Goal: Task Accomplishment & Management: Use online tool/utility

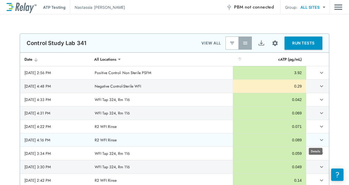
click at [318, 137] on icon "expand row" at bounding box center [321, 139] width 7 height 7
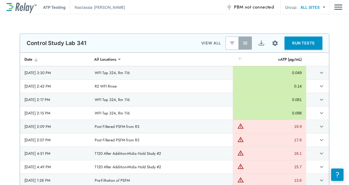
scroll to position [220, 0]
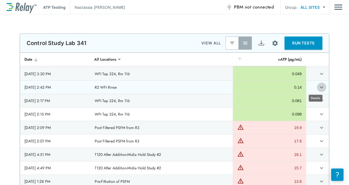
click at [318, 88] on icon "expand row" at bounding box center [321, 87] width 7 height 7
type textarea "*"
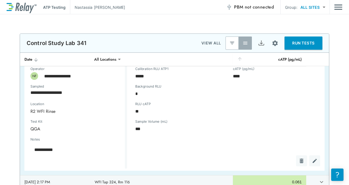
type textarea "*"
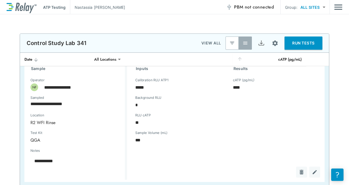
scroll to position [122, 0]
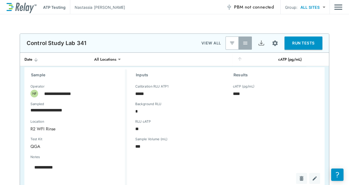
click at [4, 9] on div "ATP Testing [PERSON_NAME] PBM not connected Group: ALL SITES ********* ​" at bounding box center [174, 7] width 349 height 14
